Goal: Find specific page/section: Find specific page/section

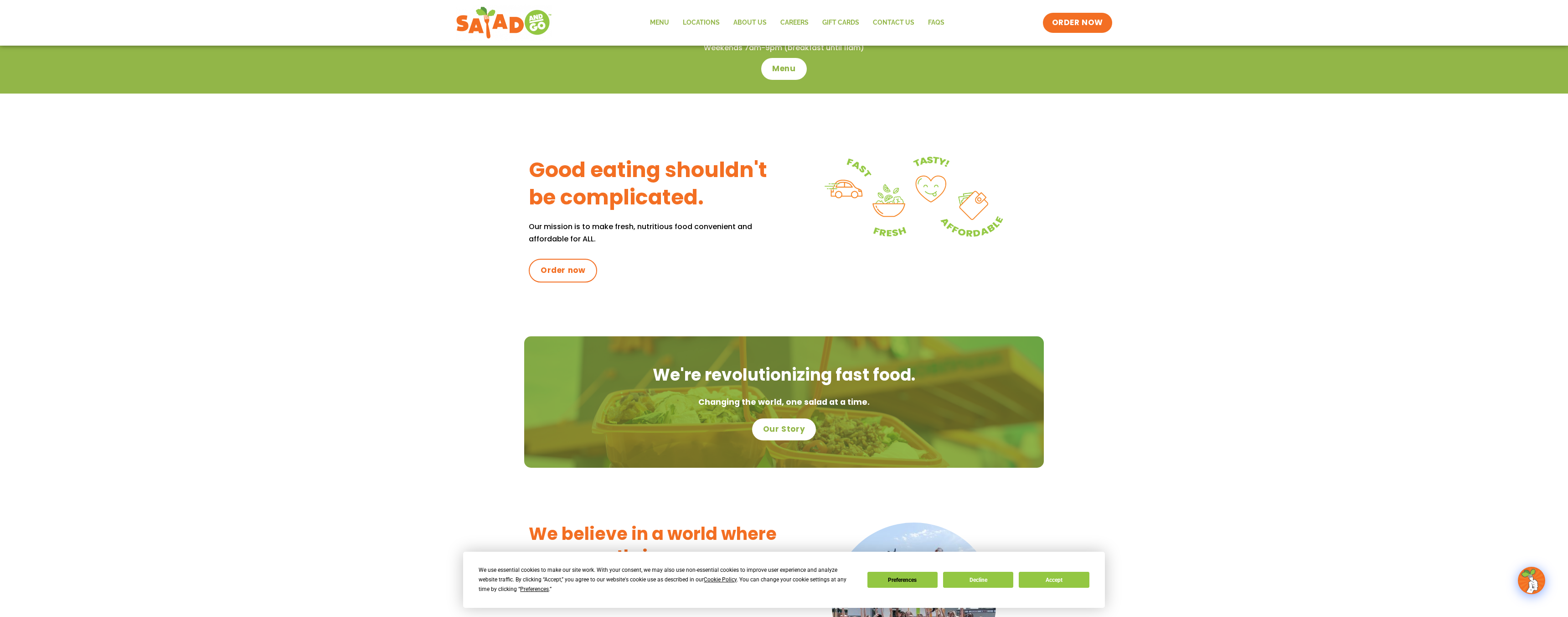
scroll to position [240, 0]
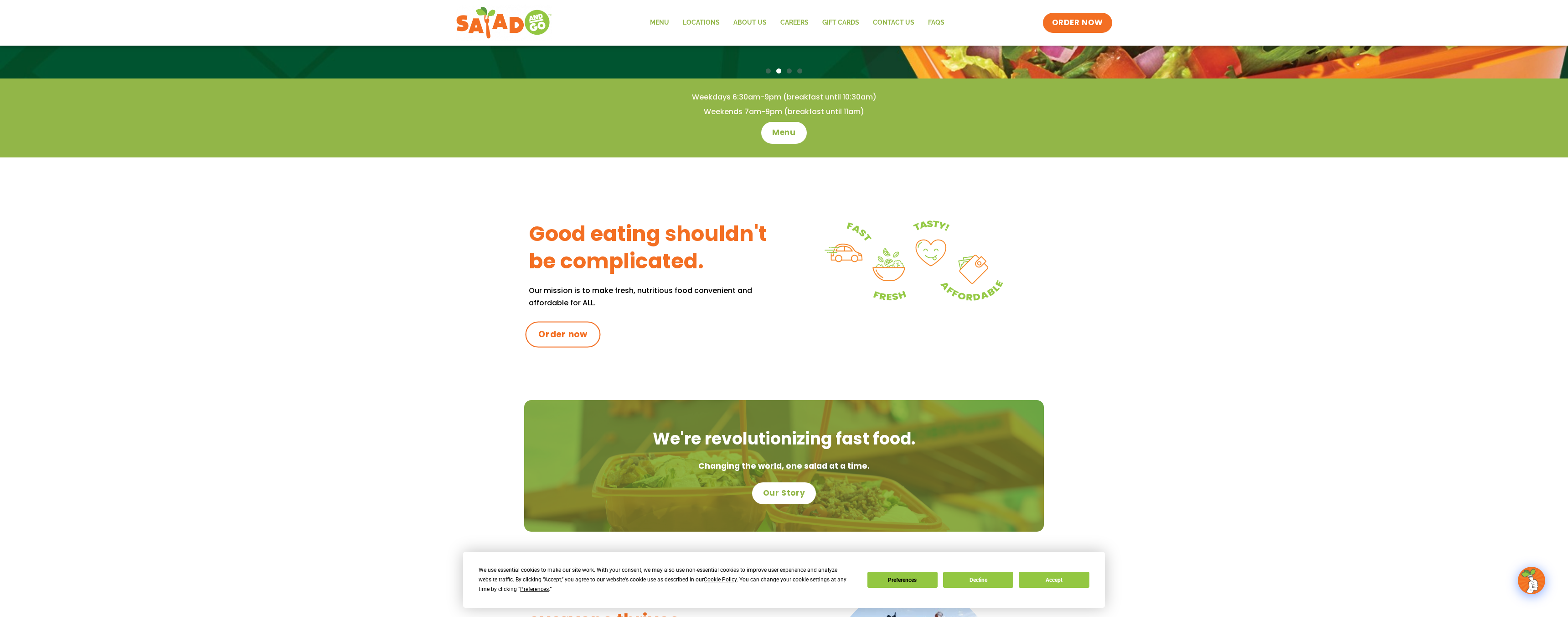
click at [568, 336] on span "Order now" at bounding box center [563, 334] width 50 height 12
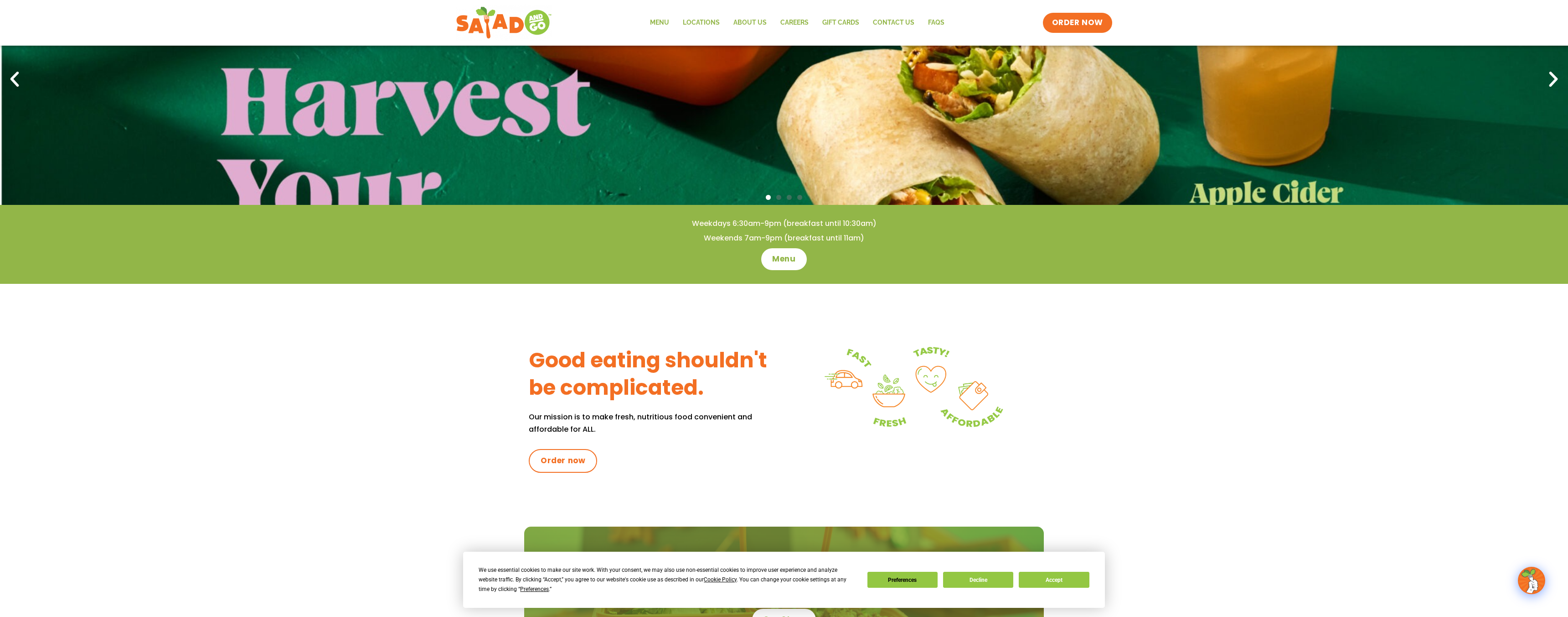
scroll to position [113, 0]
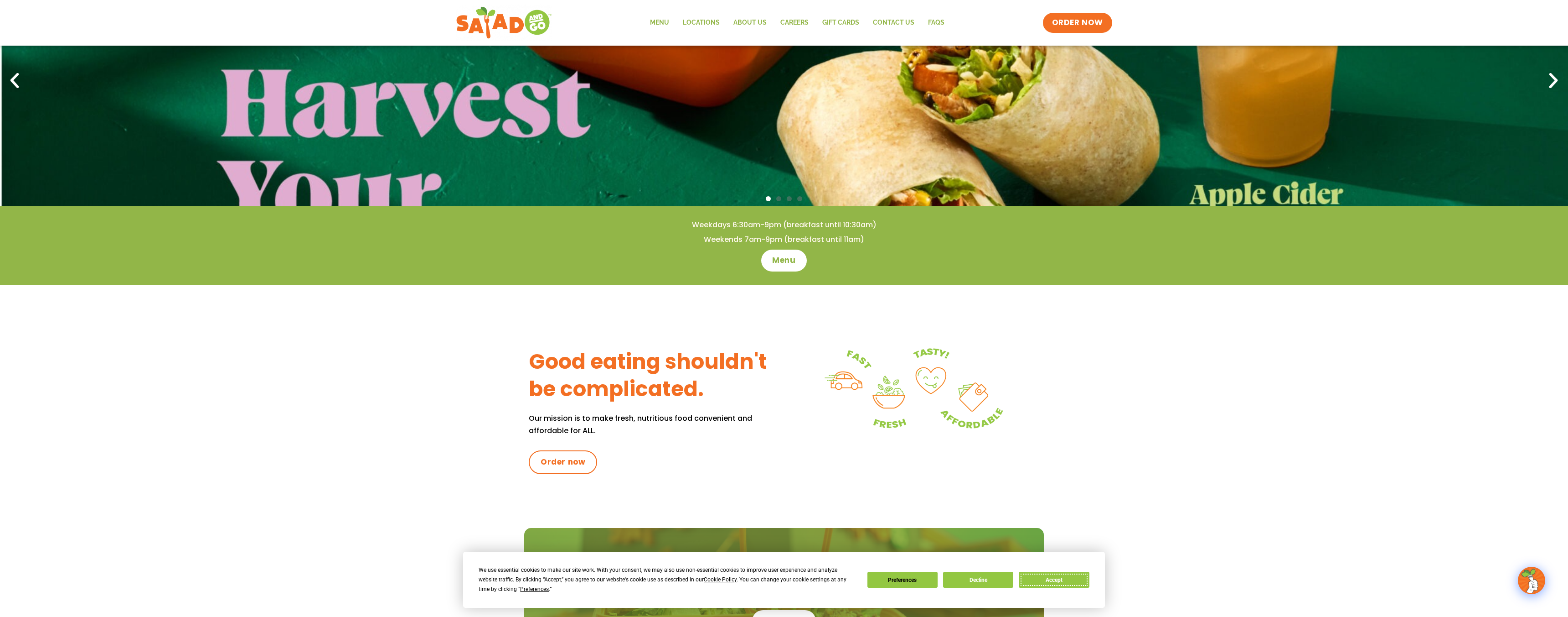
click at [1063, 583] on button "Accept" at bounding box center [1054, 579] width 70 height 16
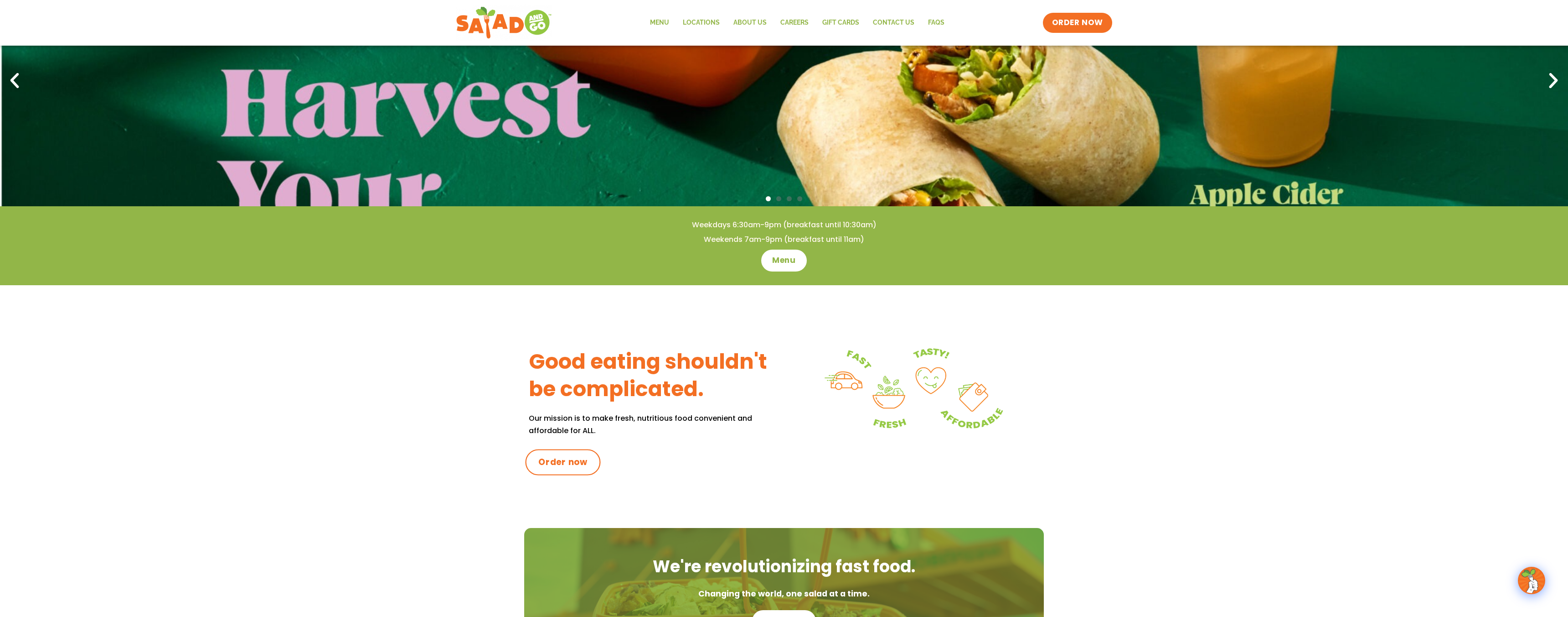
click at [565, 461] on span "Order now" at bounding box center [563, 462] width 50 height 12
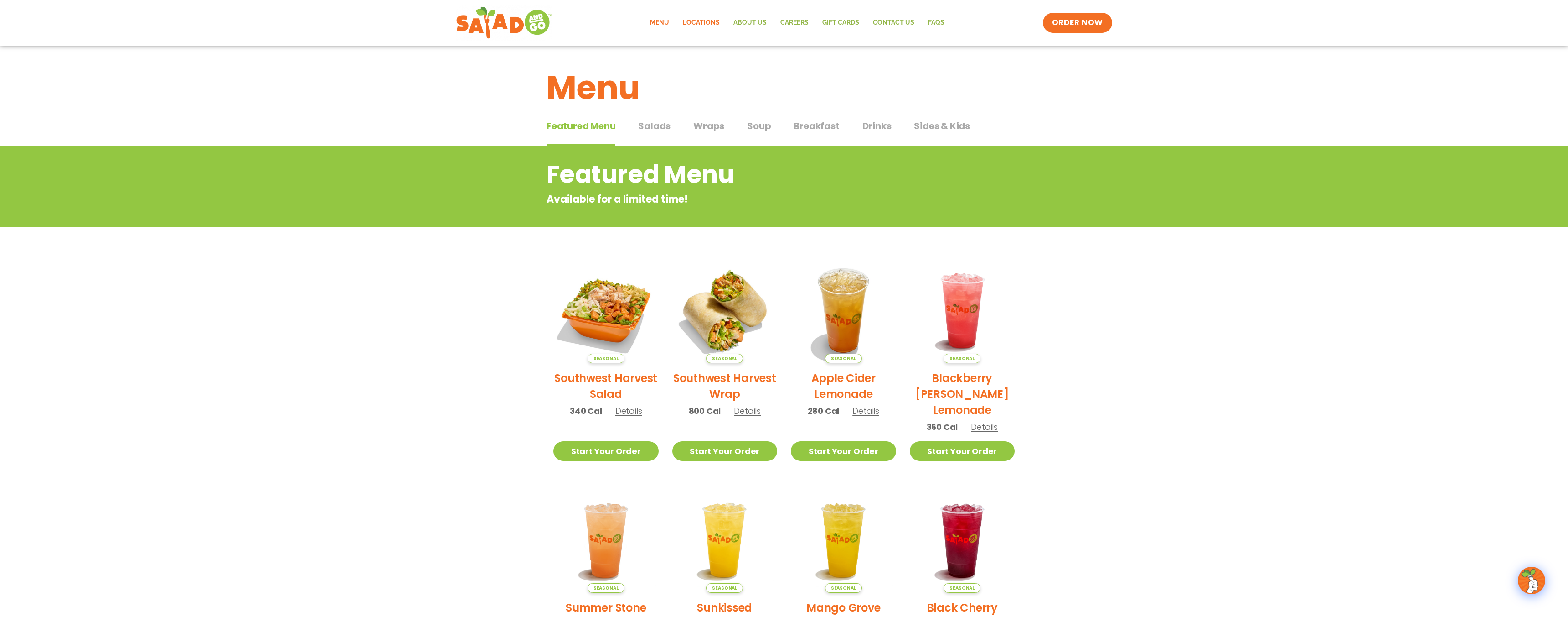
click at [704, 20] on link "Locations" at bounding box center [701, 23] width 50 height 21
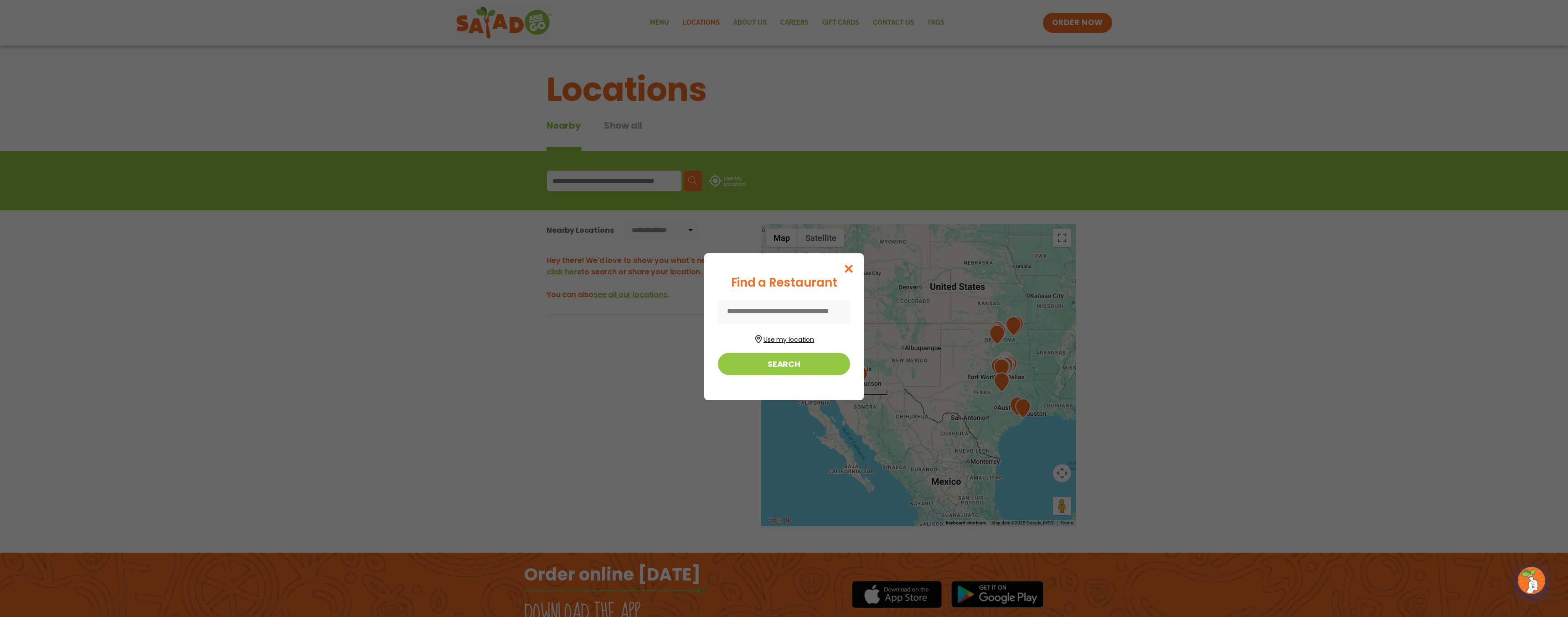
click at [778, 339] on button "Use my location" at bounding box center [784, 338] width 132 height 13
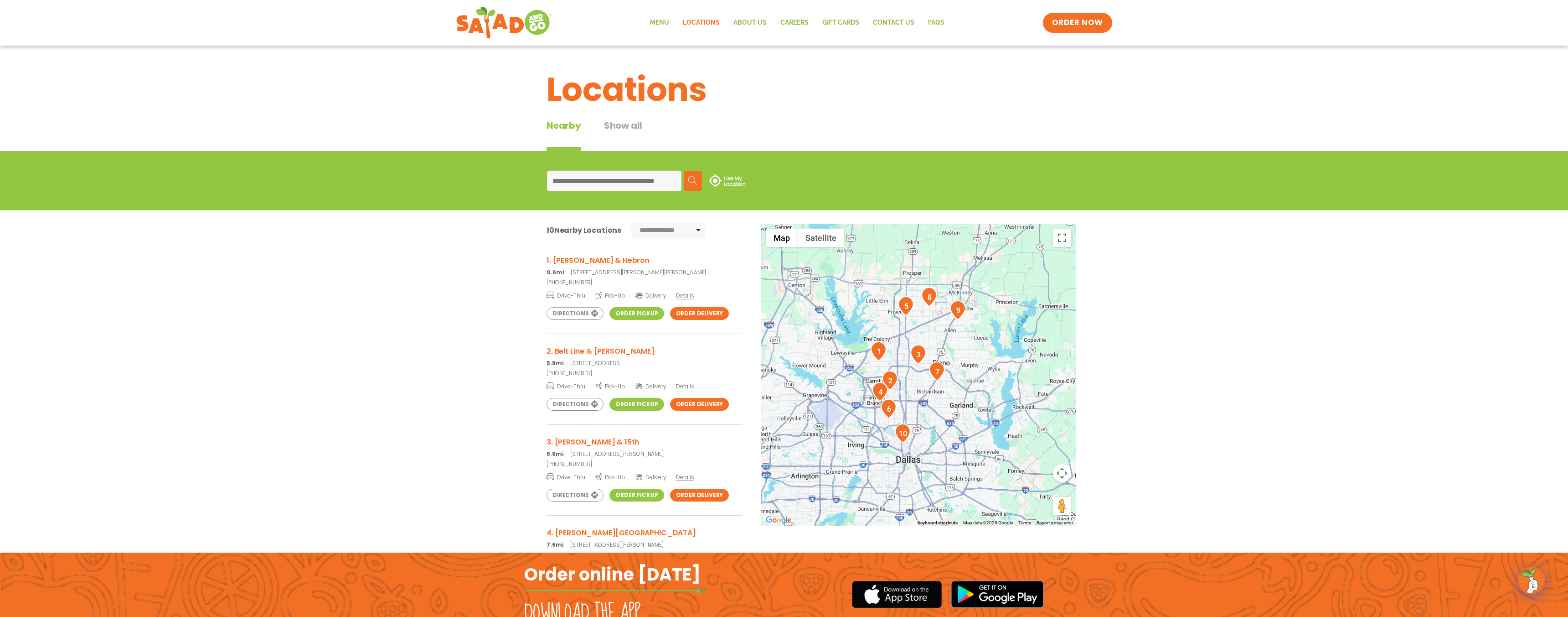
click at [687, 310] on link "Order Delivery" at bounding box center [699, 313] width 59 height 13
